Goal: Communication & Community: Answer question/provide support

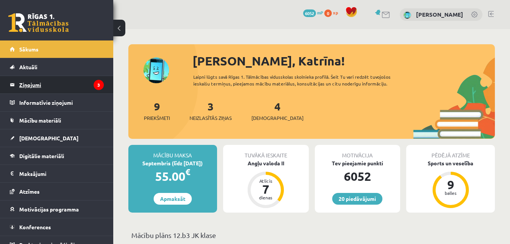
click at [59, 87] on legend "Ziņojumi 3" at bounding box center [61, 84] width 85 height 17
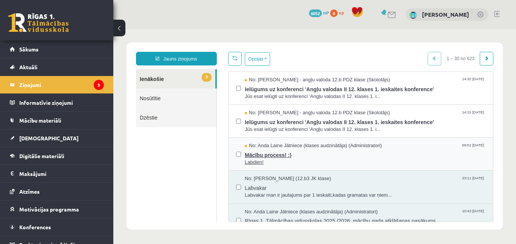
click at [276, 160] on span "Labdien!" at bounding box center [365, 162] width 241 height 7
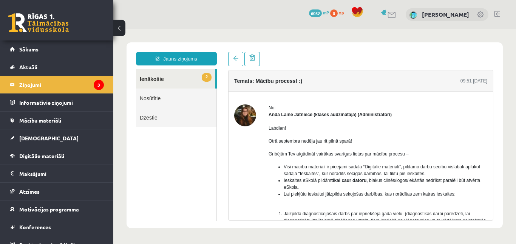
click at [183, 77] on link "2 Ienākošie" at bounding box center [175, 78] width 79 height 19
click at [73, 84] on legend "Ziņojumi 3" at bounding box center [61, 84] width 85 height 17
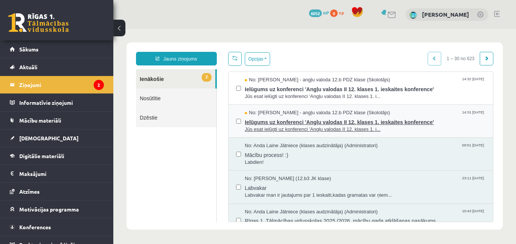
click at [329, 129] on span "Jūs esat ielūgti uz konferenci 'Angļu valodas II 12. klases 1. i..." at bounding box center [365, 129] width 241 height 7
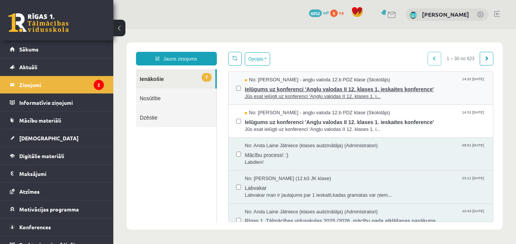
click at [282, 85] on span "Ielūgums uz konferenci 'Angļu valodas II 12. klases 1. ieskaites konference'" at bounding box center [365, 87] width 241 height 9
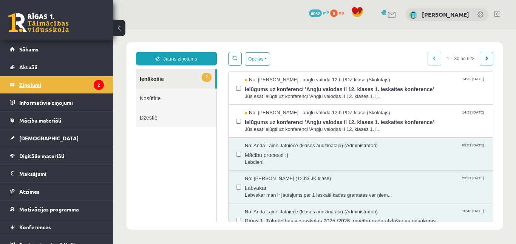
click at [76, 83] on legend "Ziņojumi 2" at bounding box center [61, 84] width 85 height 17
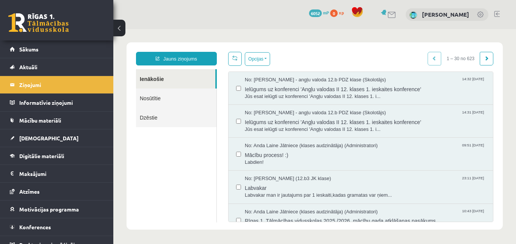
click at [234, 9] on div "20 Dāvanas 6052 mP 0 xp [PERSON_NAME]" at bounding box center [314, 14] width 403 height 29
